Goal: Information Seeking & Learning: Learn about a topic

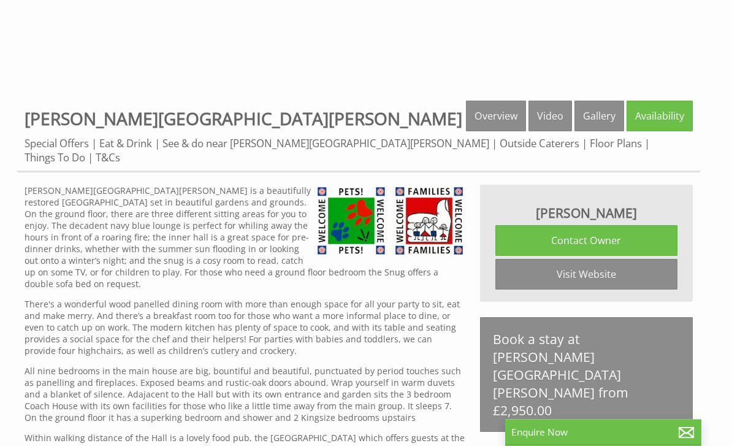
scroll to position [354, 0]
click at [590, 144] on link "Floor Plans" at bounding box center [616, 143] width 52 height 14
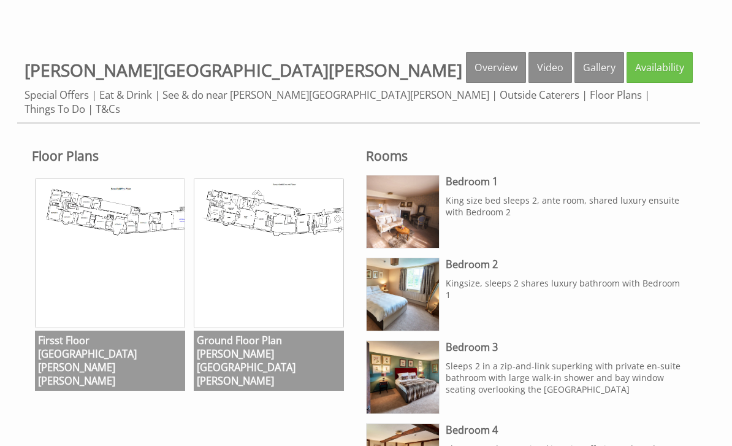
scroll to position [402, 0]
click at [418, 194] on img at bounding box center [403, 211] width 72 height 72
click at [419, 281] on img at bounding box center [403, 294] width 72 height 72
click at [427, 361] on img at bounding box center [403, 377] width 72 height 72
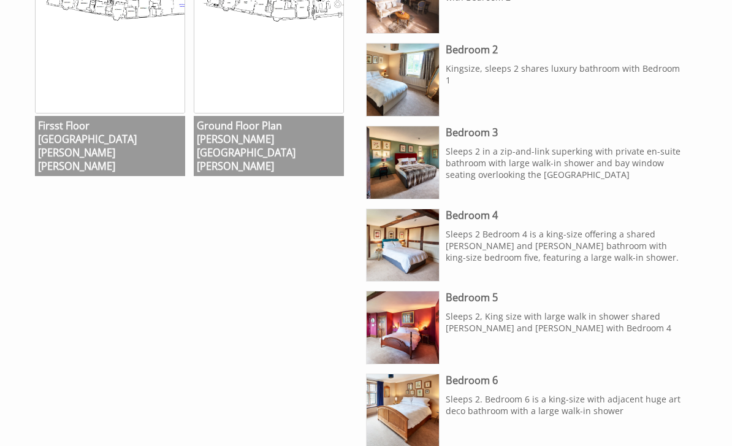
scroll to position [617, 0]
click at [422, 318] on img at bounding box center [403, 327] width 72 height 72
click at [421, 392] on img at bounding box center [403, 410] width 72 height 72
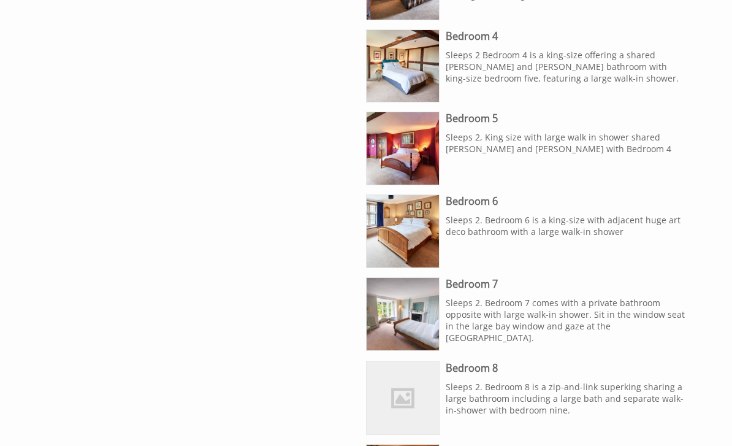
scroll to position [796, 0]
click at [418, 307] on img at bounding box center [403, 314] width 72 height 72
click at [409, 387] on img at bounding box center [403, 398] width 72 height 72
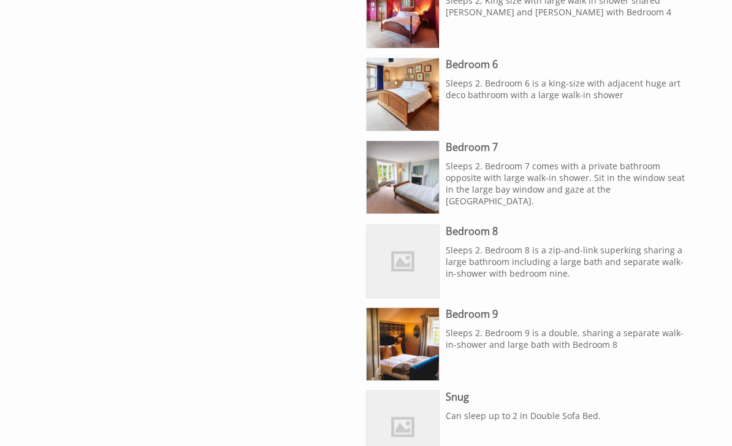
scroll to position [933, 0]
click at [418, 324] on img at bounding box center [403, 344] width 72 height 72
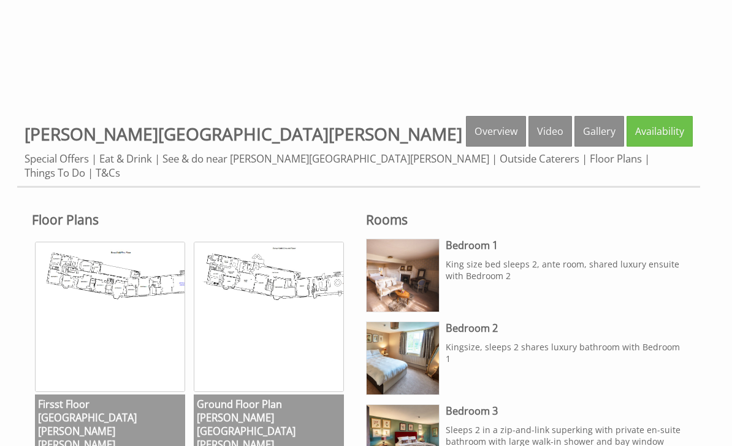
scroll to position [339, 0]
click at [244, 276] on img at bounding box center [269, 317] width 150 height 150
click at [52, 159] on link "Special Offers" at bounding box center [57, 158] width 64 height 14
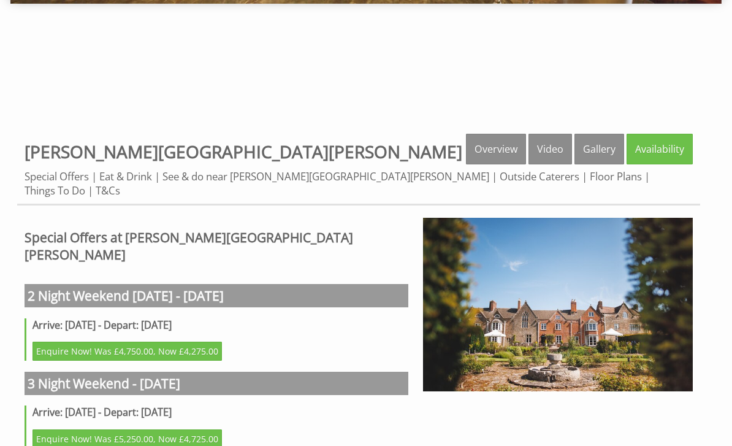
scroll to position [320, 0]
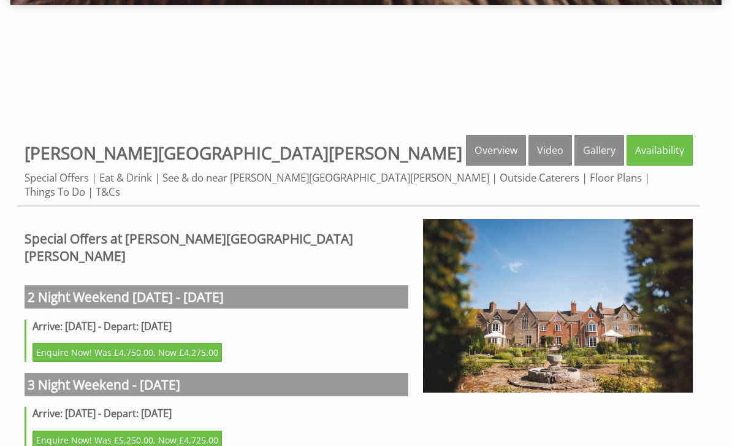
click at [120, 185] on link "T&Cs" at bounding box center [108, 192] width 25 height 14
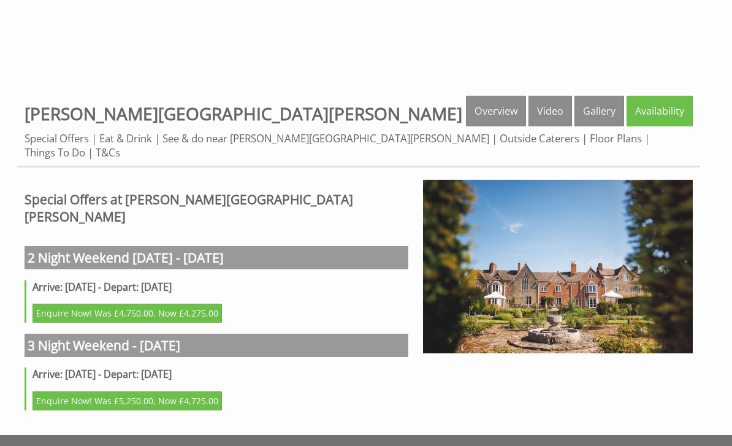
click at [478, 111] on link "Overview" at bounding box center [496, 111] width 60 height 31
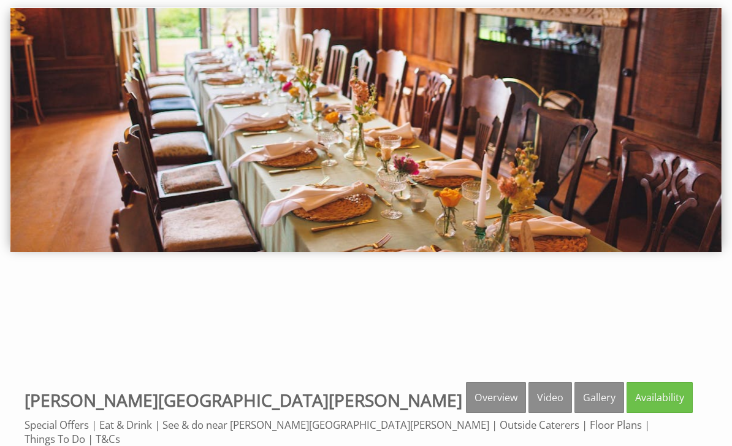
scroll to position [72, 0]
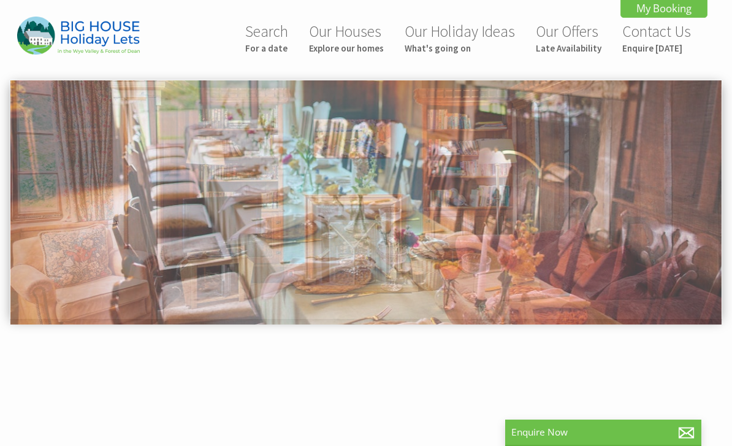
click at [349, 41] on link "Our Houses Explore our homes" at bounding box center [346, 37] width 75 height 33
